Goal: Answer question/provide support: Share knowledge or assist other users

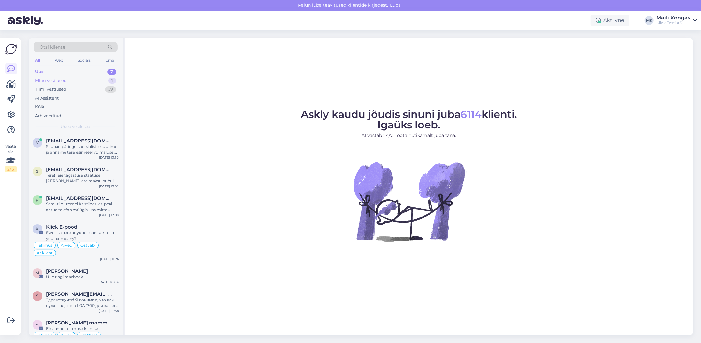
click at [63, 78] on div "Minu vestlused" at bounding box center [51, 81] width 32 height 6
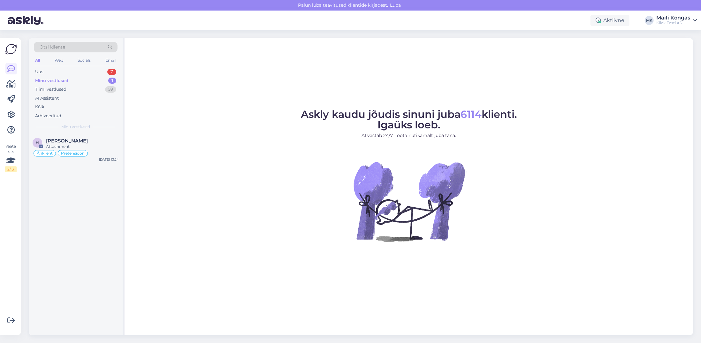
click at [60, 132] on div "Otsi kliente All Web Socials Email Uus 7 Minu vestlused 1 Tiimi vestlused 59 AI…" at bounding box center [76, 85] width 94 height 95
click at [60, 137] on div "H [PERSON_NAME] Attachment Äriklient Pretensioon [DATE] 13:24" at bounding box center [76, 148] width 94 height 31
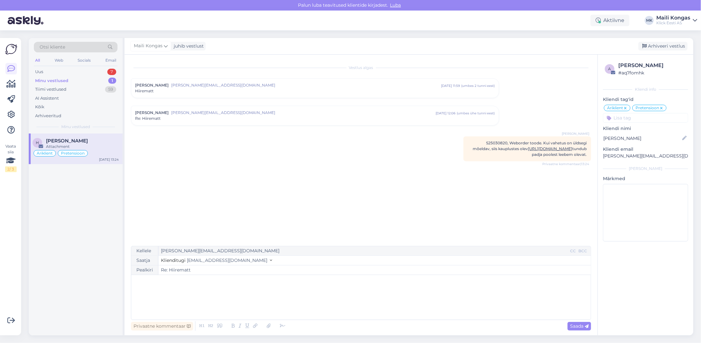
click at [229, 115] on span "[PERSON_NAME][EMAIL_ADDRESS][DOMAIN_NAME]" at bounding box center [303, 113] width 264 height 6
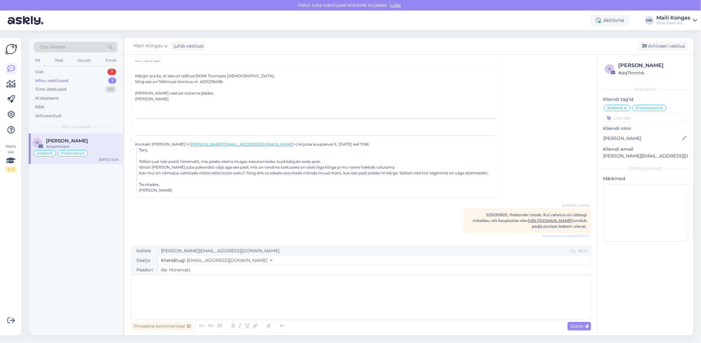
scroll to position [68, 0]
click at [154, 325] on div "Privaatne kommentaar" at bounding box center [162, 326] width 62 height 9
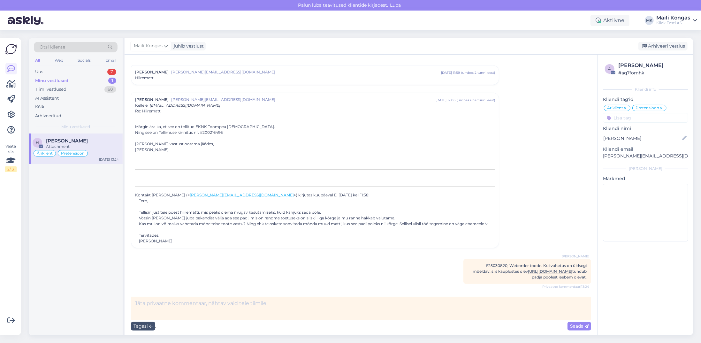
scroll to position [18, 0]
click at [211, 305] on textarea at bounding box center [361, 308] width 460 height 23
type textarea "Vastan läbi gmaili, uurin esmalt, mis seisukorras toode on."
click at [574, 325] on span "Saada" at bounding box center [579, 326] width 19 height 6
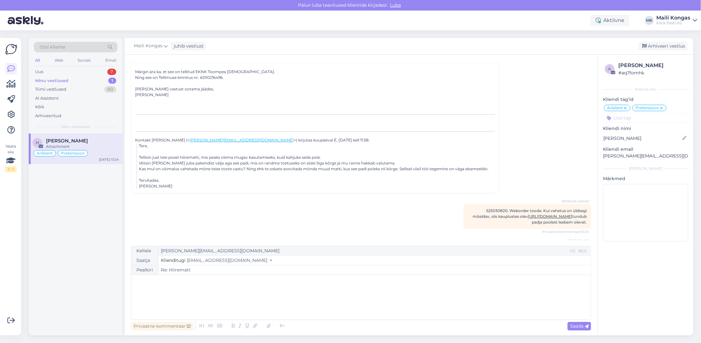
scroll to position [95, 0]
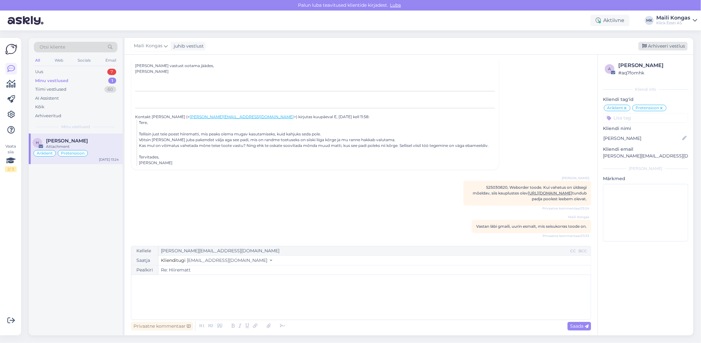
click at [665, 49] on div "Arhiveeri vestlus" at bounding box center [662, 46] width 49 height 9
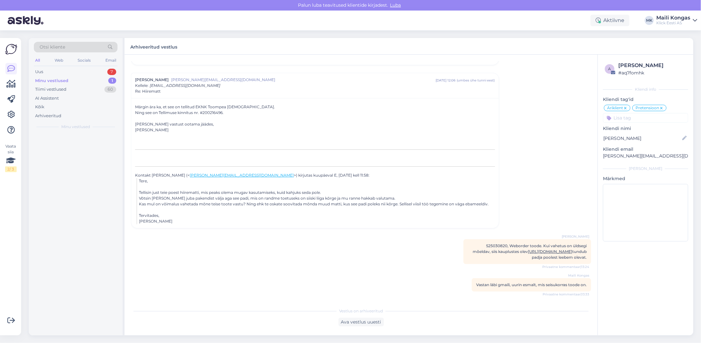
scroll to position [38, 0]
